Goal: Information Seeking & Learning: Find specific page/section

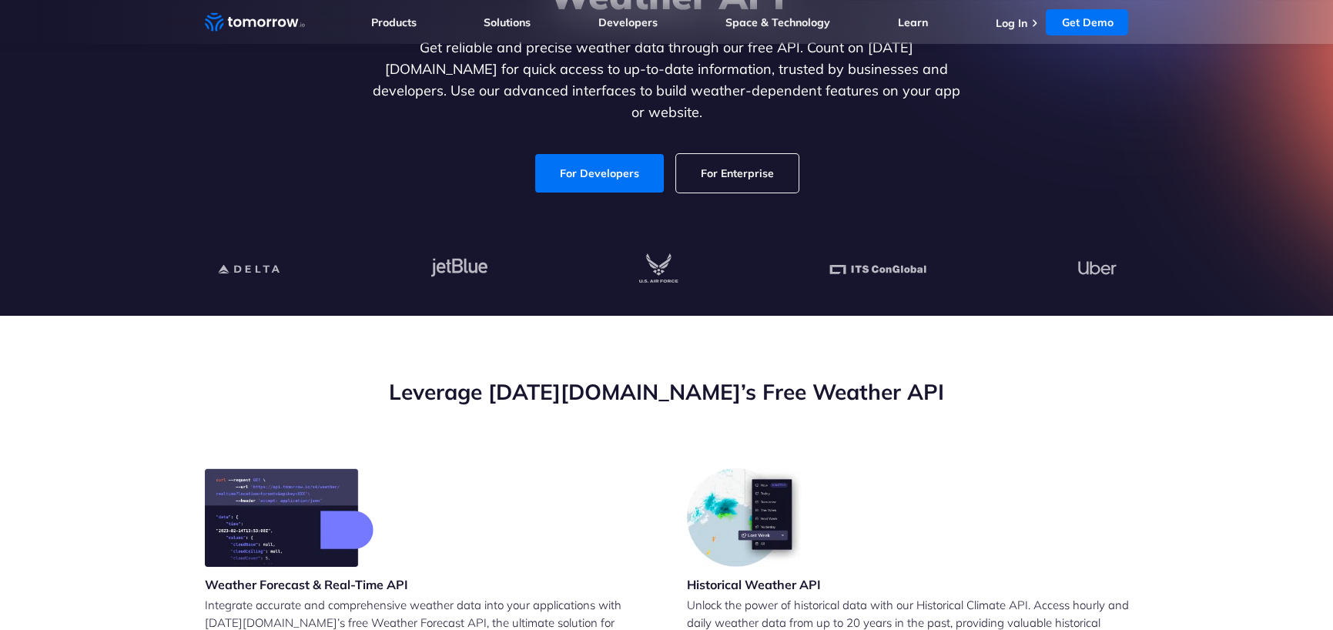
scroll to position [243, 0]
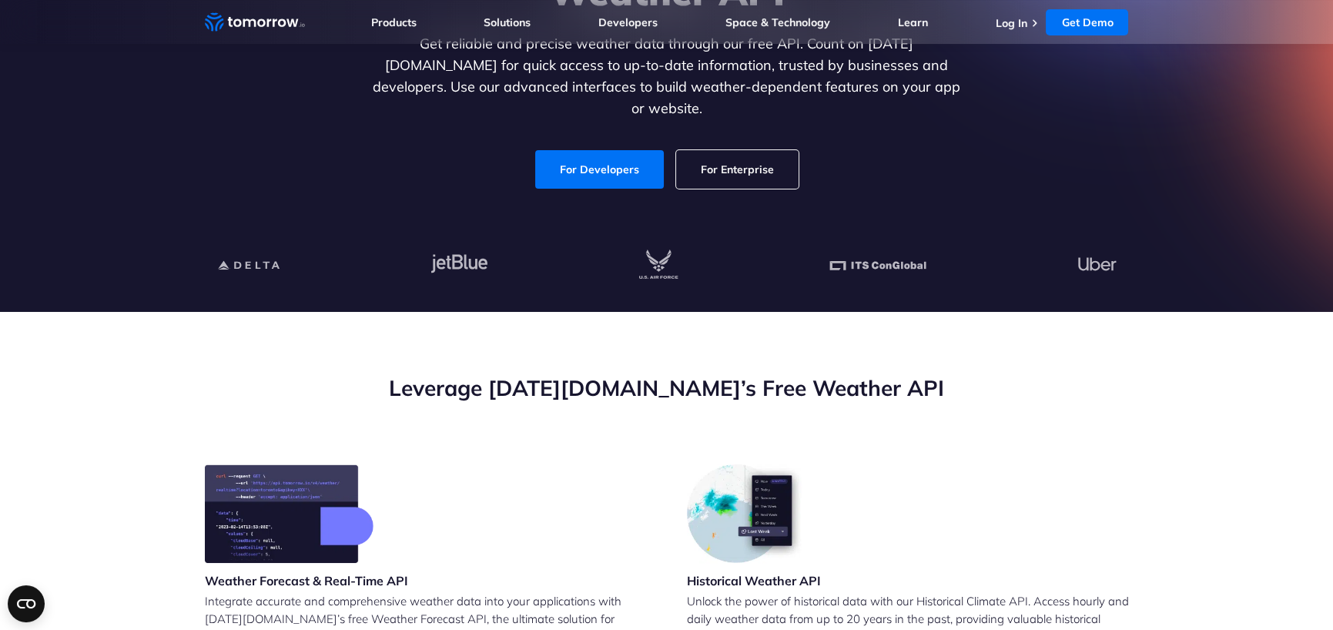
click at [730, 151] on link "For Enterprise" at bounding box center [737, 169] width 122 height 39
drag, startPoint x: 304, startPoint y: 22, endPoint x: 216, endPoint y: 20, distance: 88.6
click at [216, 20] on nav "Weather Intelligence Solutions Products Products For Organizations Resilience P…" at bounding box center [667, 22] width 924 height 44
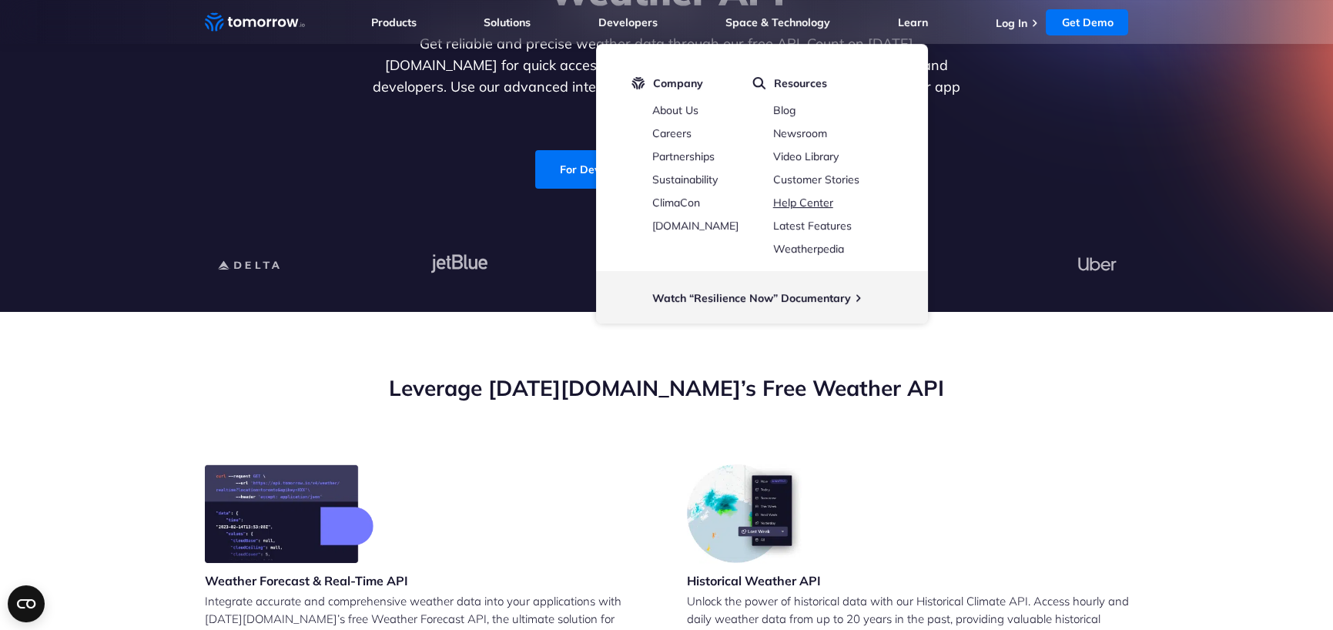
click at [802, 199] on link "Help Center" at bounding box center [803, 203] width 60 height 14
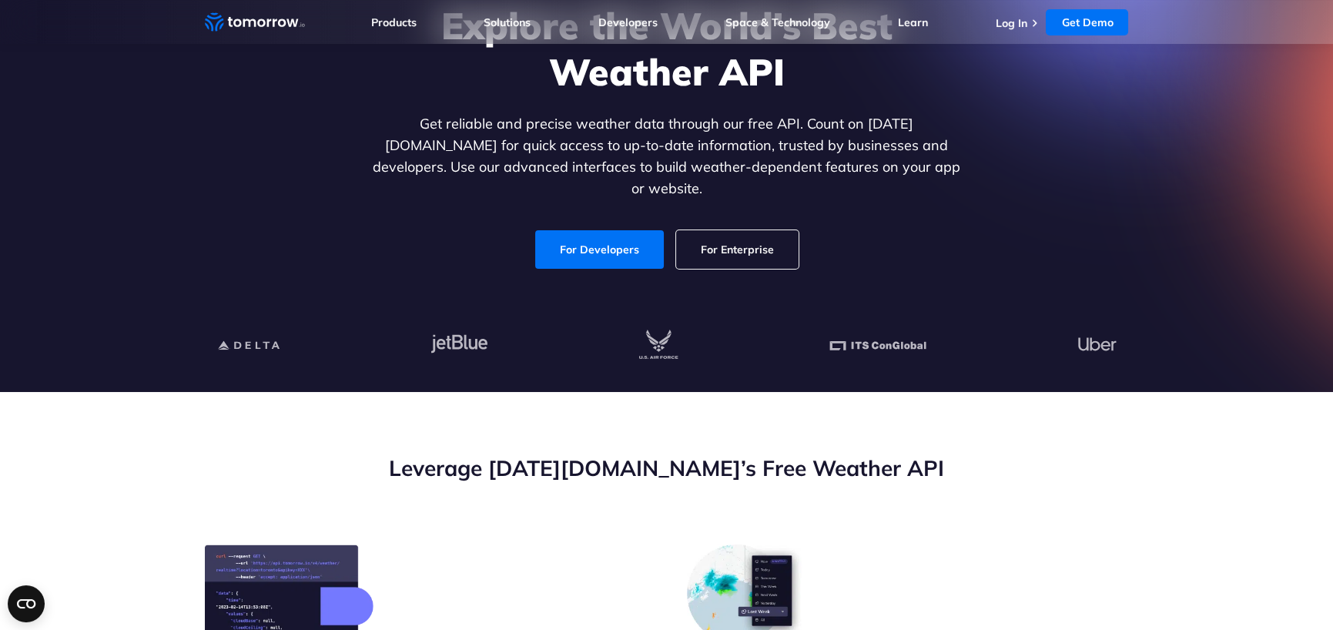
scroll to position [246, 0]
